Goal: Navigation & Orientation: Find specific page/section

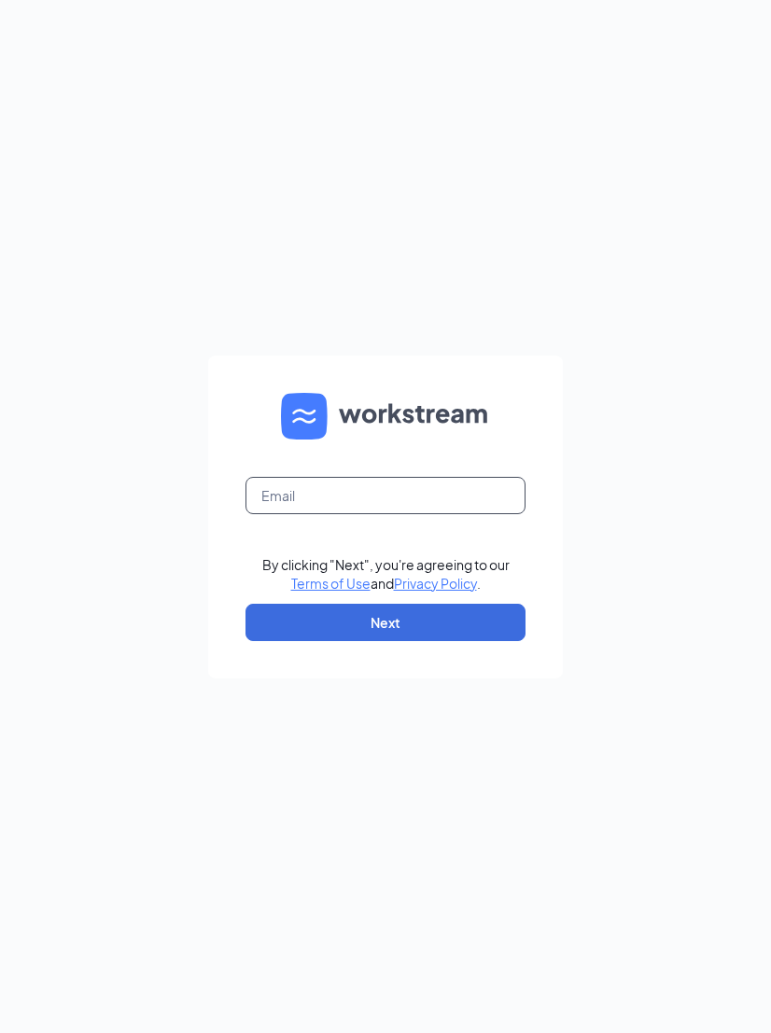
click at [306, 486] on input "text" at bounding box center [385, 495] width 280 height 37
type input "[EMAIL_ADDRESS][DOMAIN_NAME]"
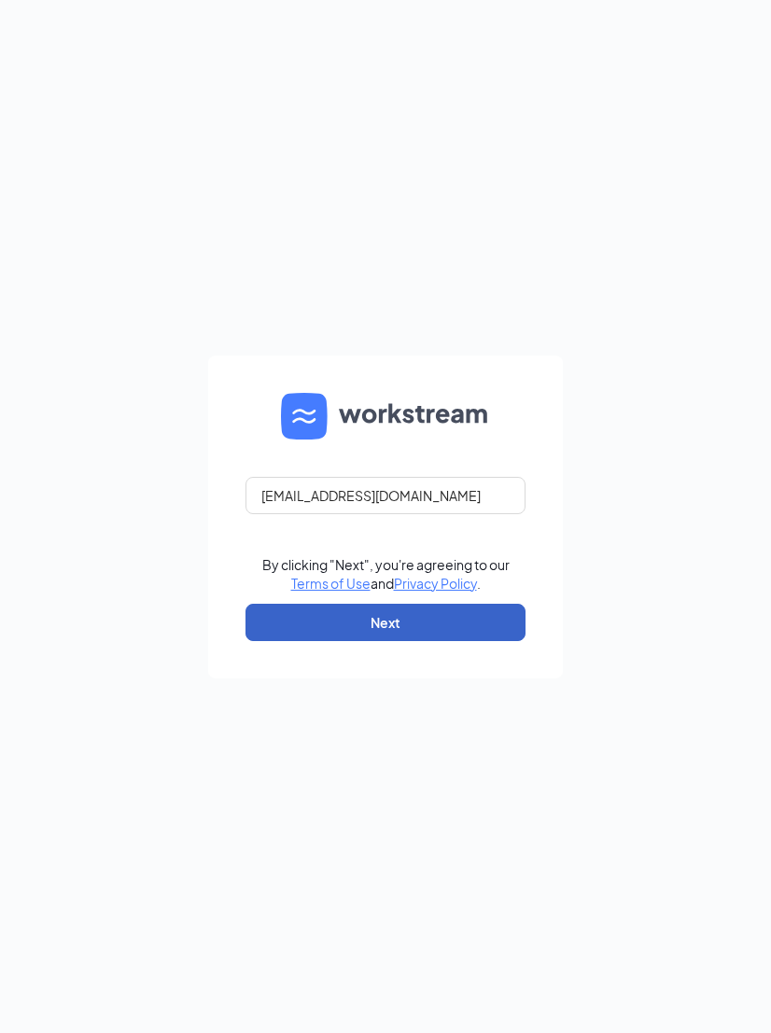
click at [327, 631] on button "Next" at bounding box center [385, 622] width 280 height 37
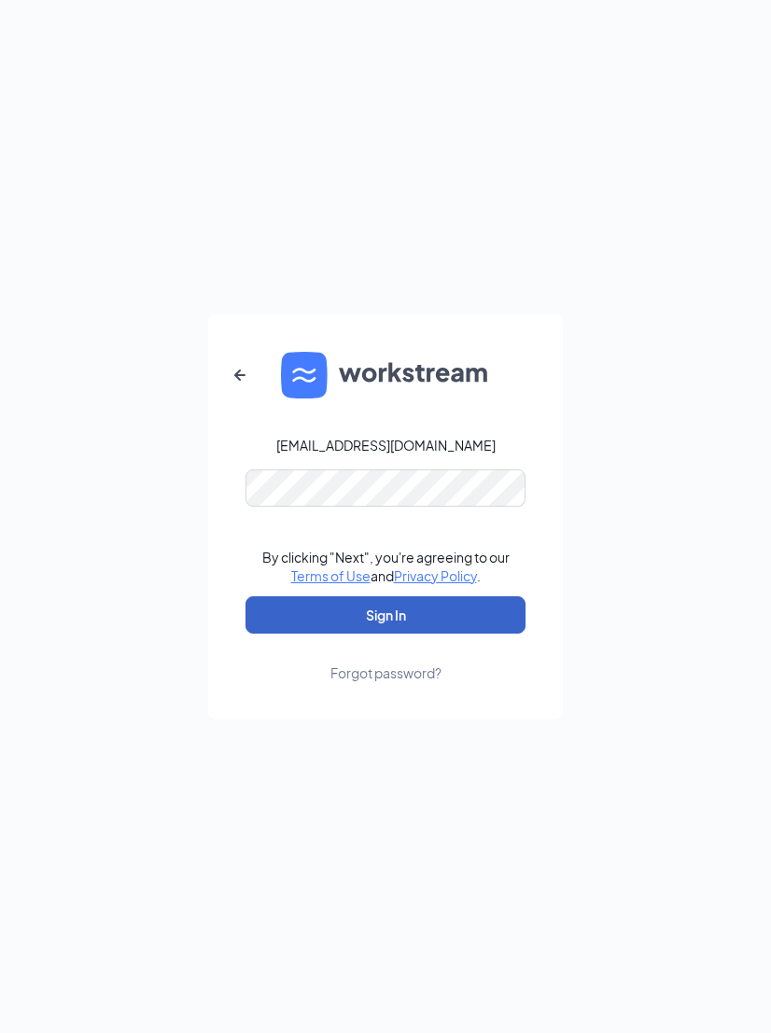
click at [378, 625] on button "Sign In" at bounding box center [385, 614] width 280 height 37
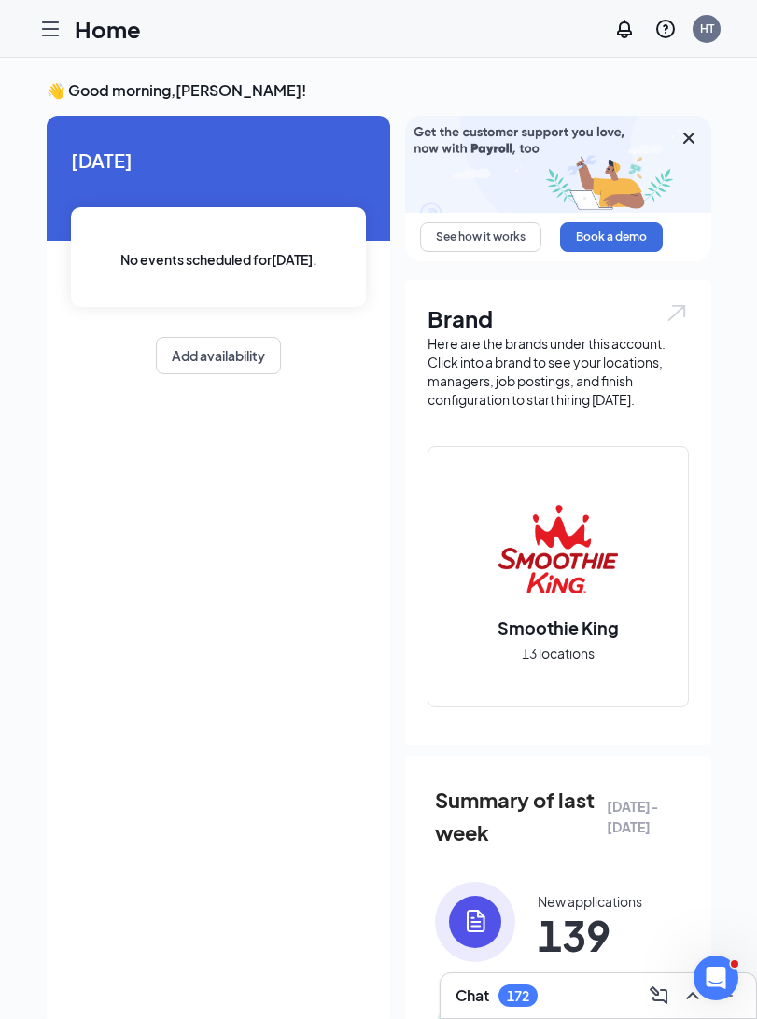
click at [172, 649] on div "[DATE] No events scheduled for [DATE] . Add availability" at bounding box center [218, 571] width 343 height 910
click at [49, 40] on div at bounding box center [50, 28] width 37 height 37
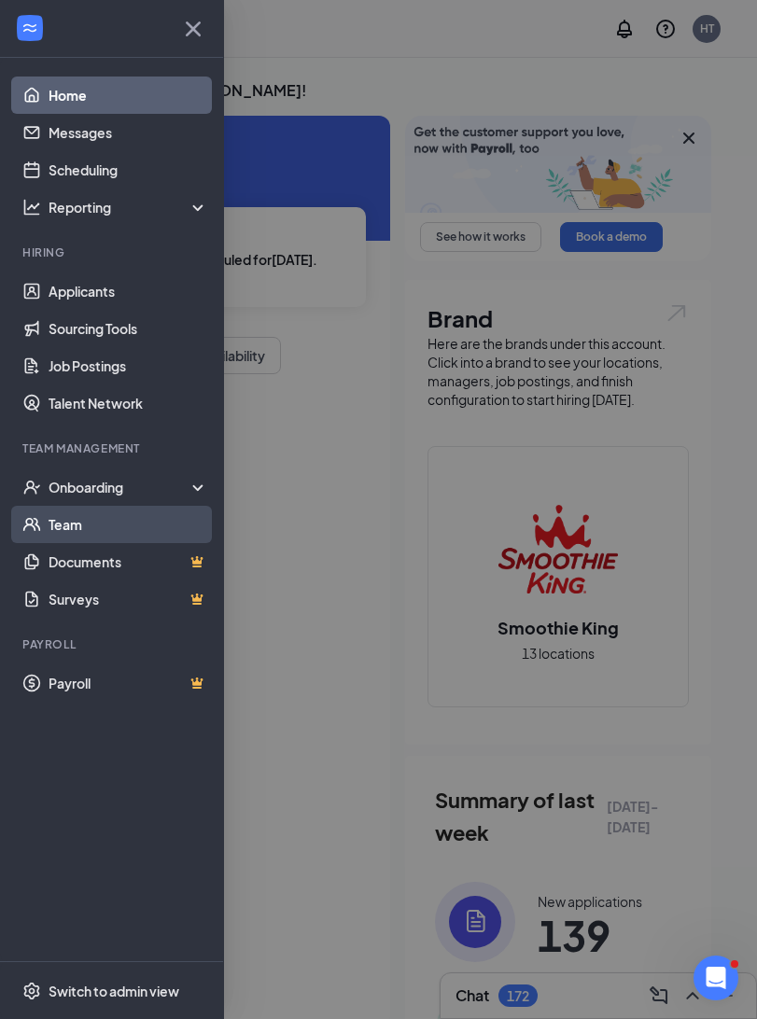
click at [70, 533] on link "Team" at bounding box center [129, 524] width 160 height 37
